Goal: Task Accomplishment & Management: Use online tool/utility

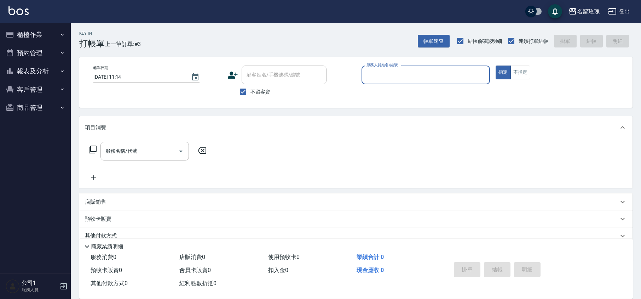
drag, startPoint x: 0, startPoint y: 0, endPoint x: 265, endPoint y: 92, distance: 280.9
click at [265, 93] on span "不留客資" at bounding box center [260, 91] width 20 height 7
click at [250, 93] on input "不留客資" at bounding box center [243, 91] width 15 height 15
checkbox input "false"
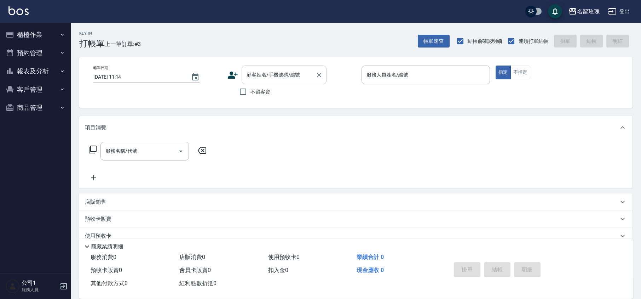
click at [271, 81] on div "顧客姓名/手機號碼/編號" at bounding box center [284, 74] width 85 height 19
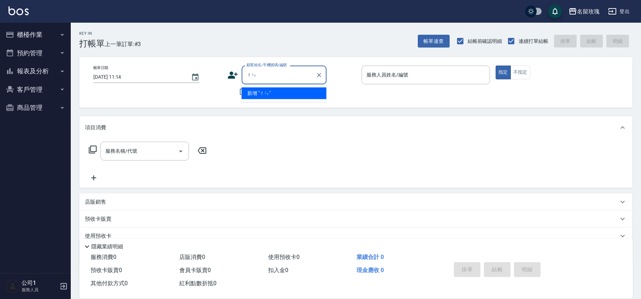
type input "陳"
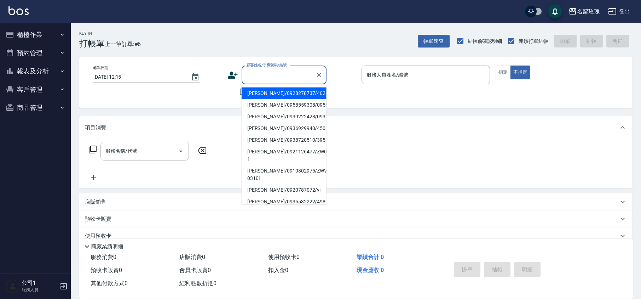
click at [270, 73] on input "顧客姓名/手機號碼/編號" at bounding box center [279, 75] width 68 height 12
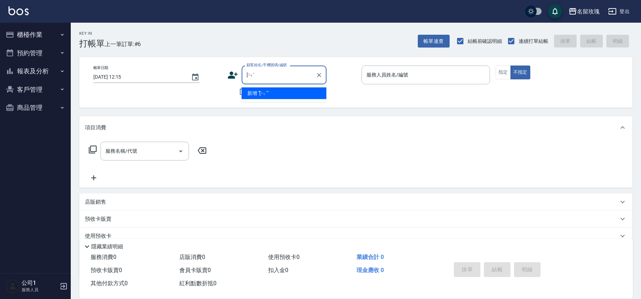
type input "["
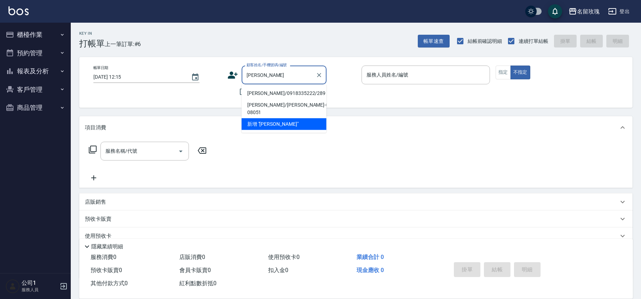
click at [267, 93] on li "[PERSON_NAME]/0918335222/289" at bounding box center [284, 93] width 85 height 12
type input "[PERSON_NAME]/0918335222/289"
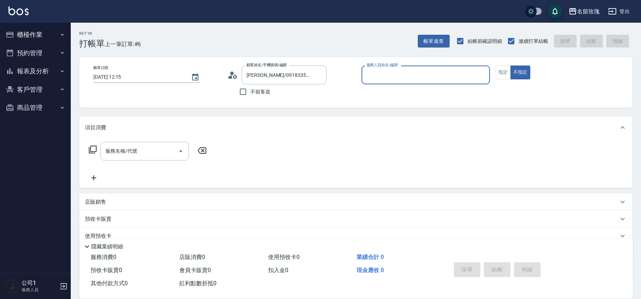
type input "VIVI-2"
click at [237, 74] on icon at bounding box center [232, 75] width 11 height 11
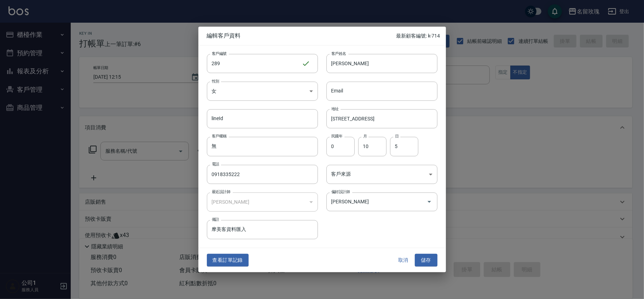
click at [402, 260] on button "取消" at bounding box center [403, 259] width 23 height 13
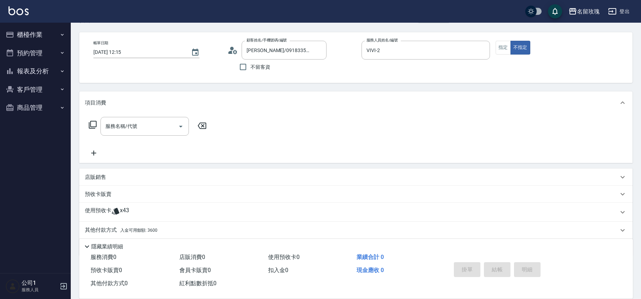
scroll to position [48, 0]
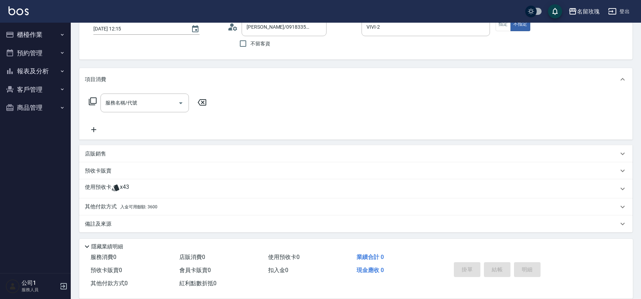
click at [129, 191] on span "x43" at bounding box center [124, 188] width 9 height 11
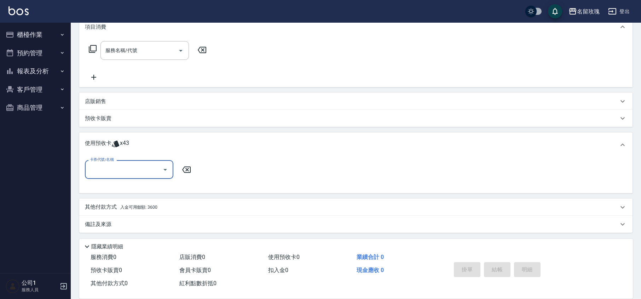
scroll to position [101, 0]
click at [135, 177] on div "卡券代號/名稱" at bounding box center [129, 169] width 88 height 19
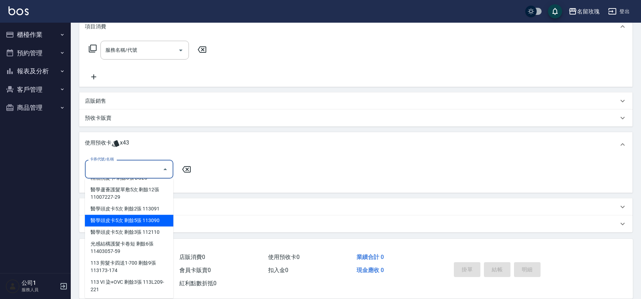
scroll to position [0, 0]
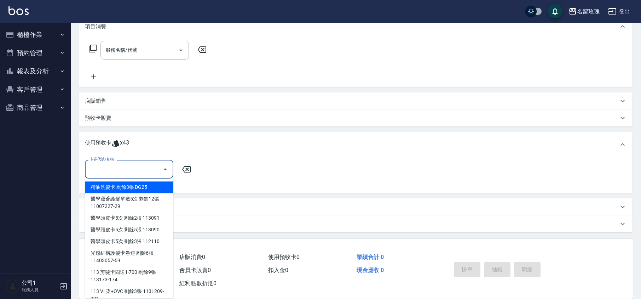
click at [134, 166] on input "卡券代號/名稱" at bounding box center [123, 169] width 71 height 12
